Goal: Find specific page/section: Find specific page/section

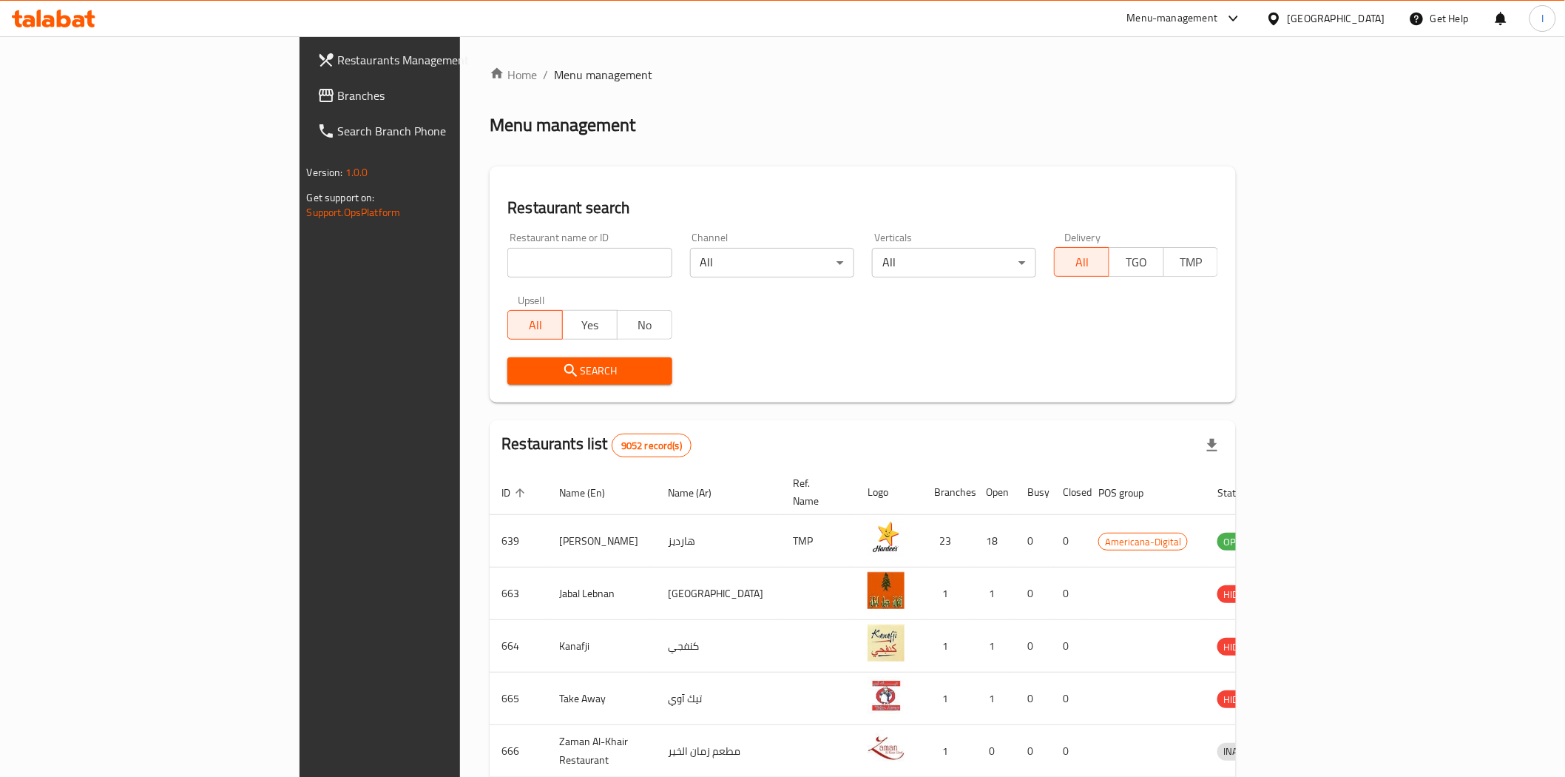
click at [508, 252] on input "search" at bounding box center [590, 263] width 164 height 30
paste input "18859"
type input "18859"
click at [535, 368] on span "Search" at bounding box center [589, 371] width 141 height 18
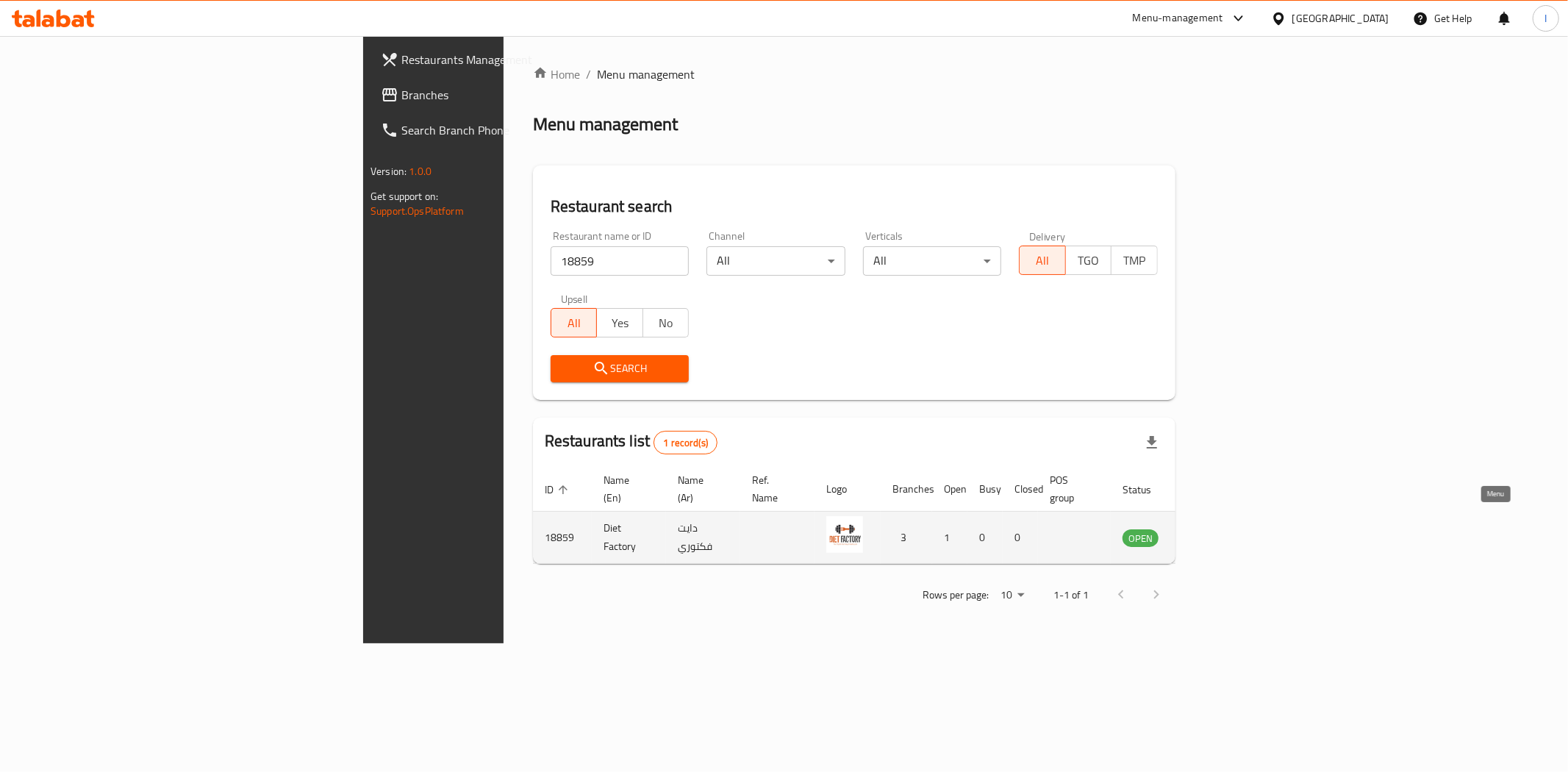
click at [1216, 533] on icon "enhanced table" at bounding box center [1208, 539] width 16 height 13
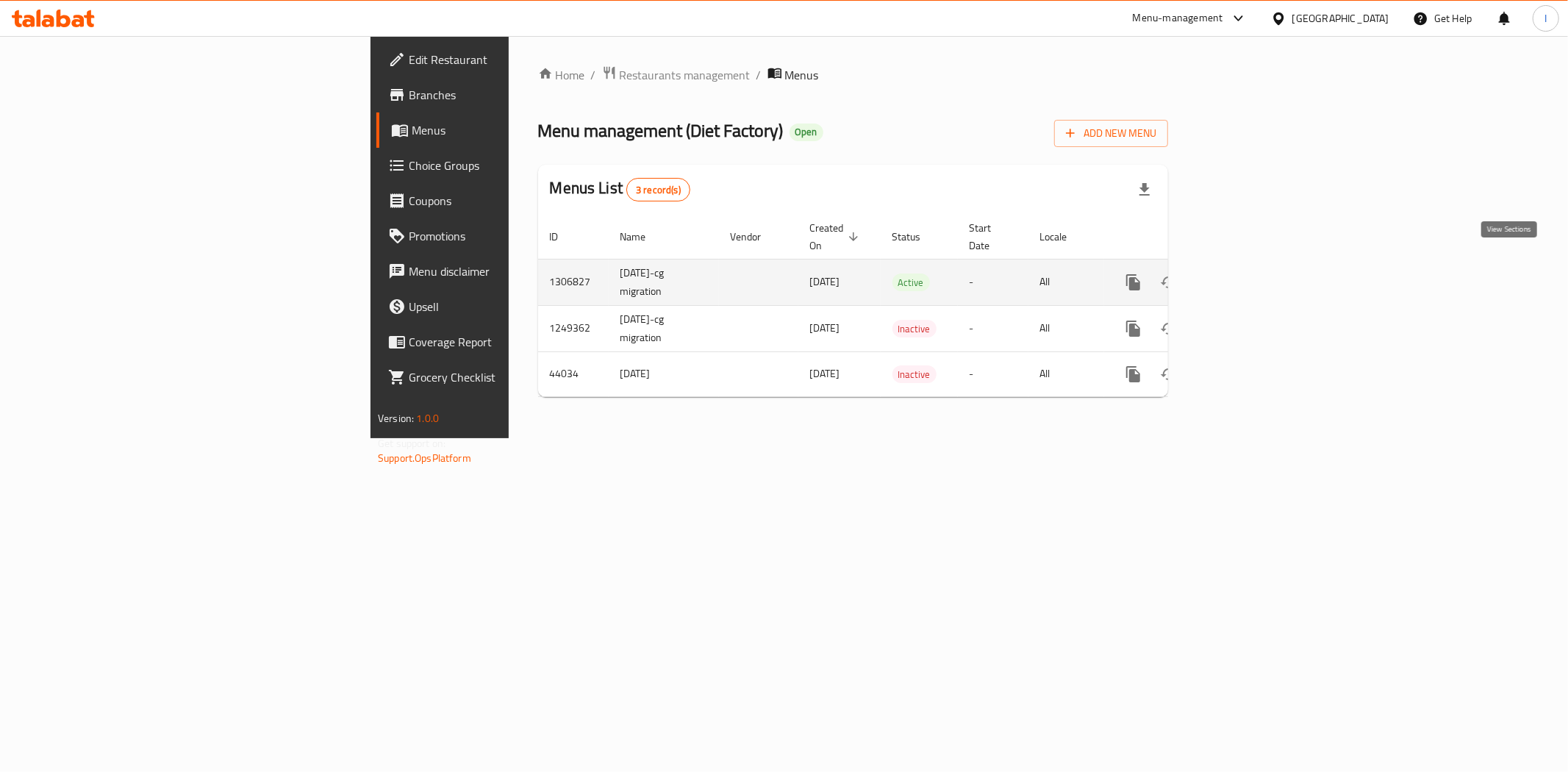
click at [1248, 273] on icon "enhanced table" at bounding box center [1239, 282] width 18 height 18
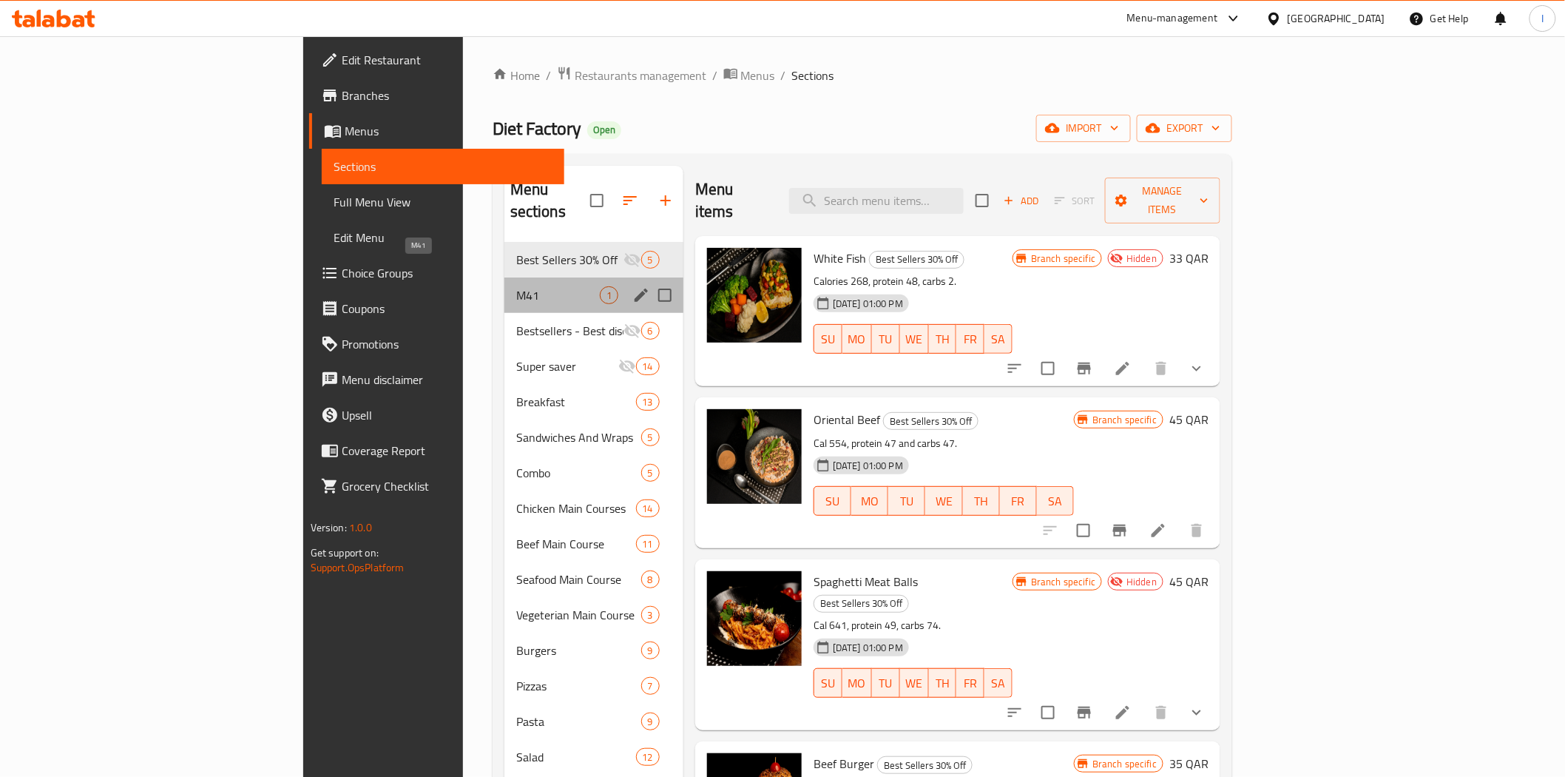
click at [516, 286] on span "M41" at bounding box center [558, 295] width 84 height 18
